Goal: Task Accomplishment & Management: Manage account settings

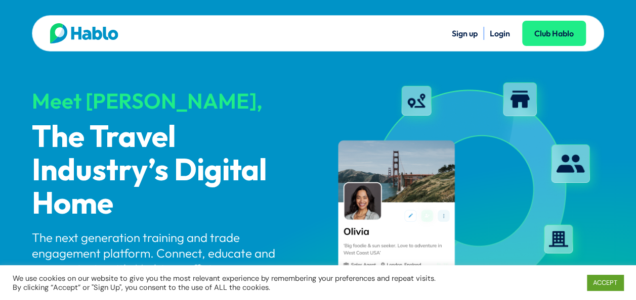
click at [512, 30] on ul "Sign up Login Club Hablo" at bounding box center [452, 33] width 268 height 13
click at [501, 33] on link "Login" at bounding box center [500, 33] width 20 height 10
click at [503, 29] on link "Login" at bounding box center [500, 33] width 20 height 10
